Goal: Navigation & Orientation: Find specific page/section

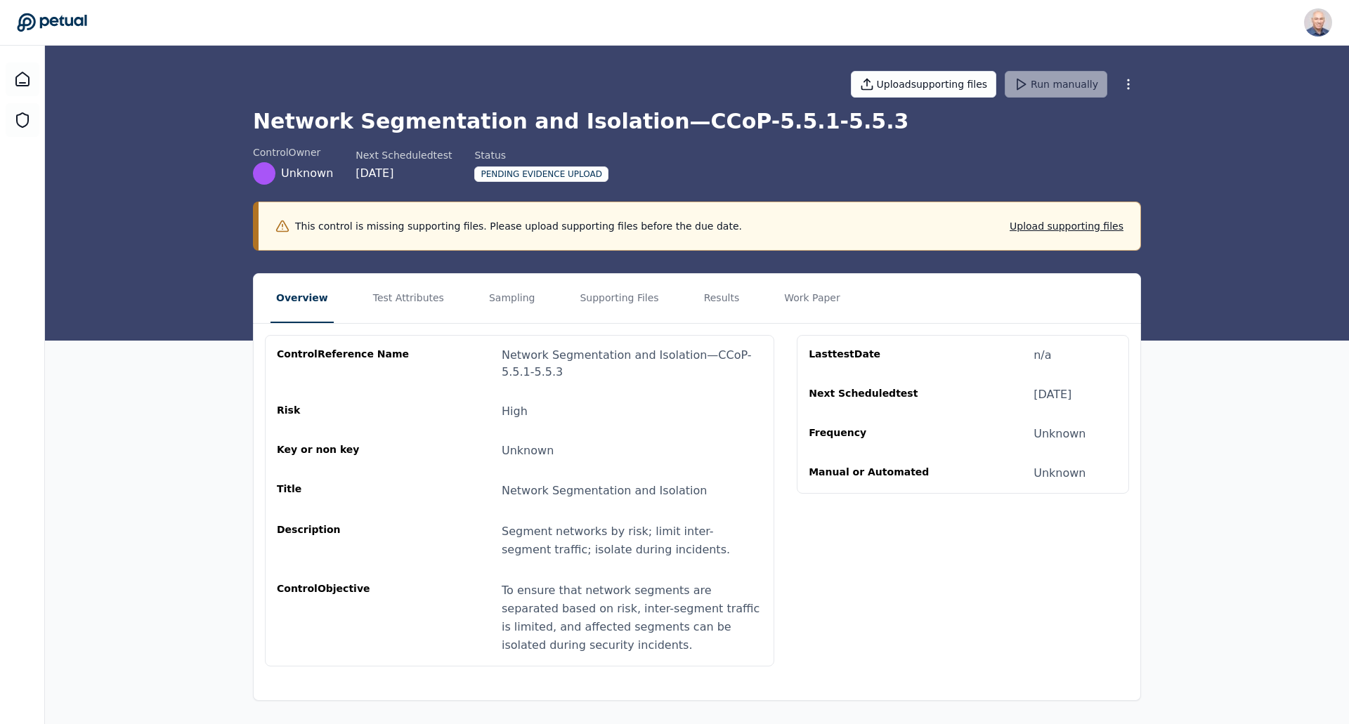
drag, startPoint x: 117, startPoint y: 22, endPoint x: 28, endPoint y: 21, distance: 88.5
click at [28, 21] on div "Harel K [EMAIL_ADDRESS] Sign out" at bounding box center [674, 22] width 1315 height 28
click at [27, 22] on icon at bounding box center [52, 23] width 70 height 20
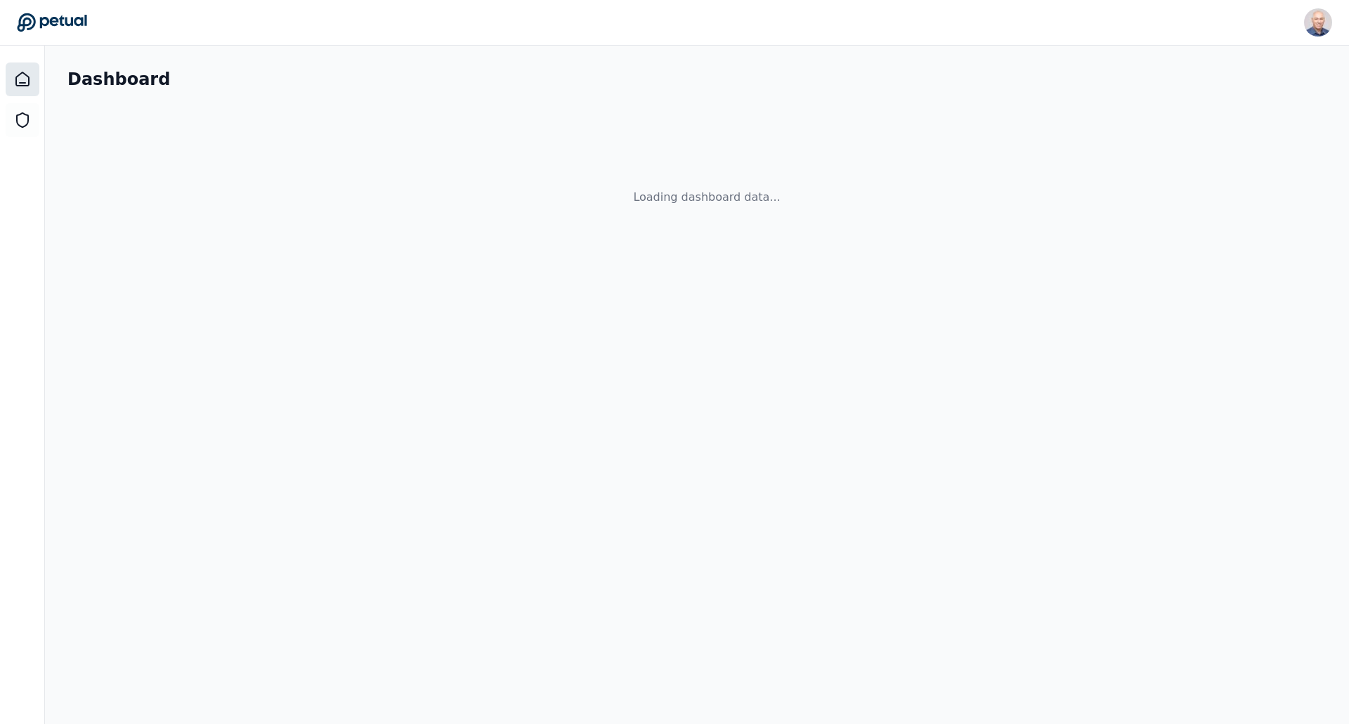
click at [63, 22] on icon at bounding box center [52, 23] width 70 height 20
